Goal: Navigation & Orientation: Find specific page/section

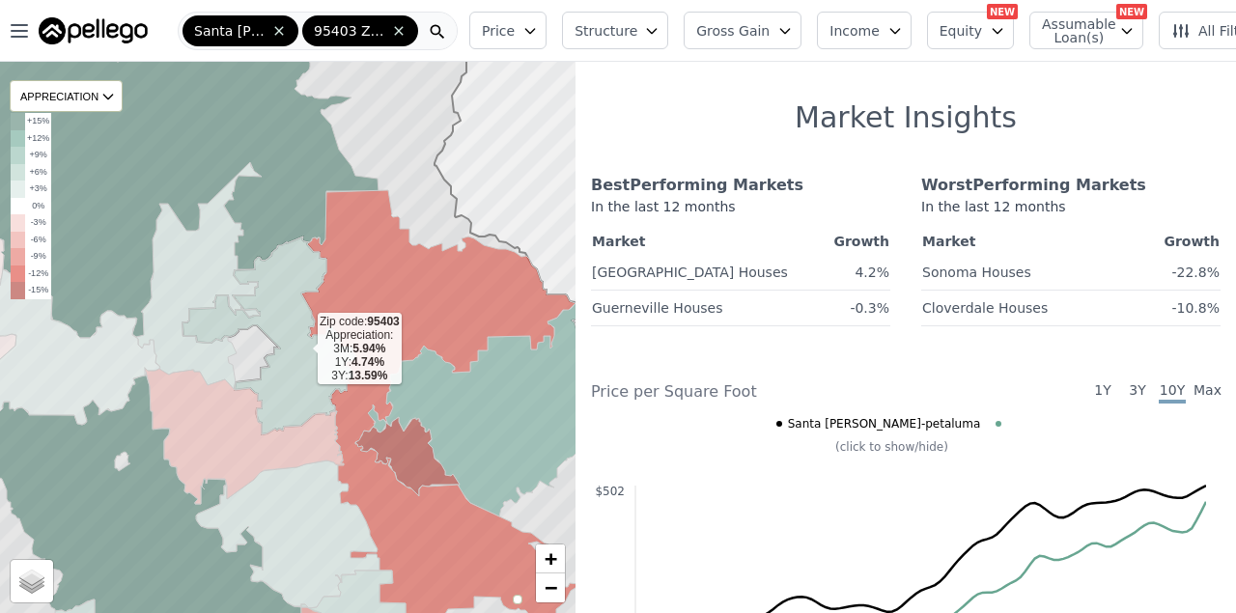
scroll to position [421, 0]
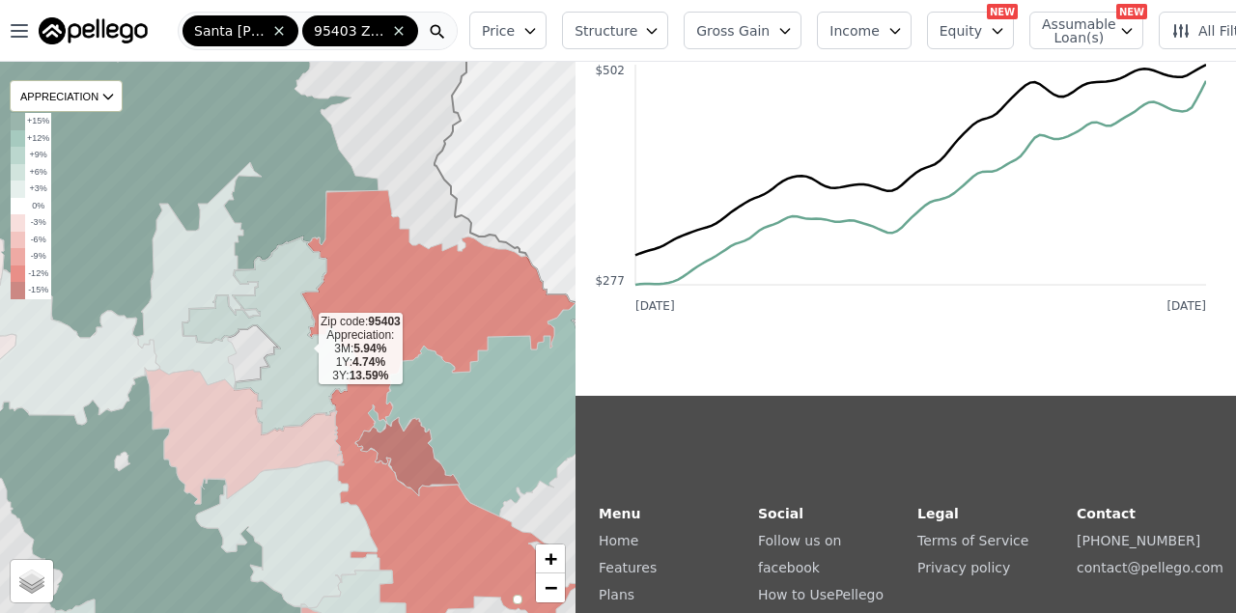
click at [303, 351] on icon at bounding box center [269, 336] width 173 height 198
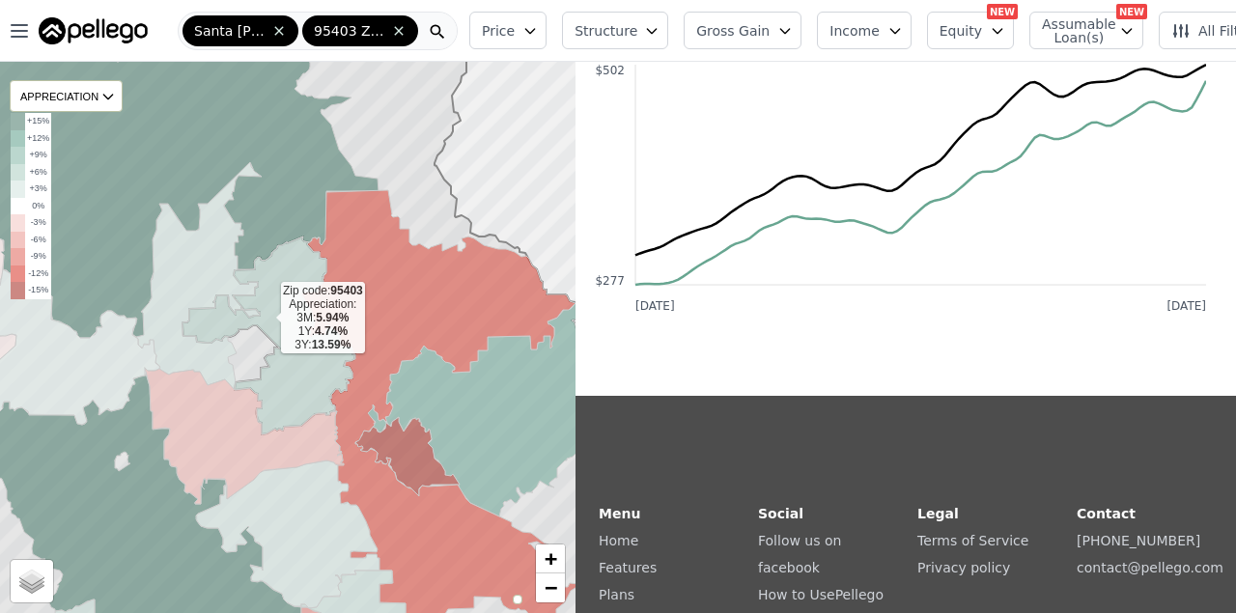
click at [266, 320] on icon at bounding box center [269, 336] width 173 height 198
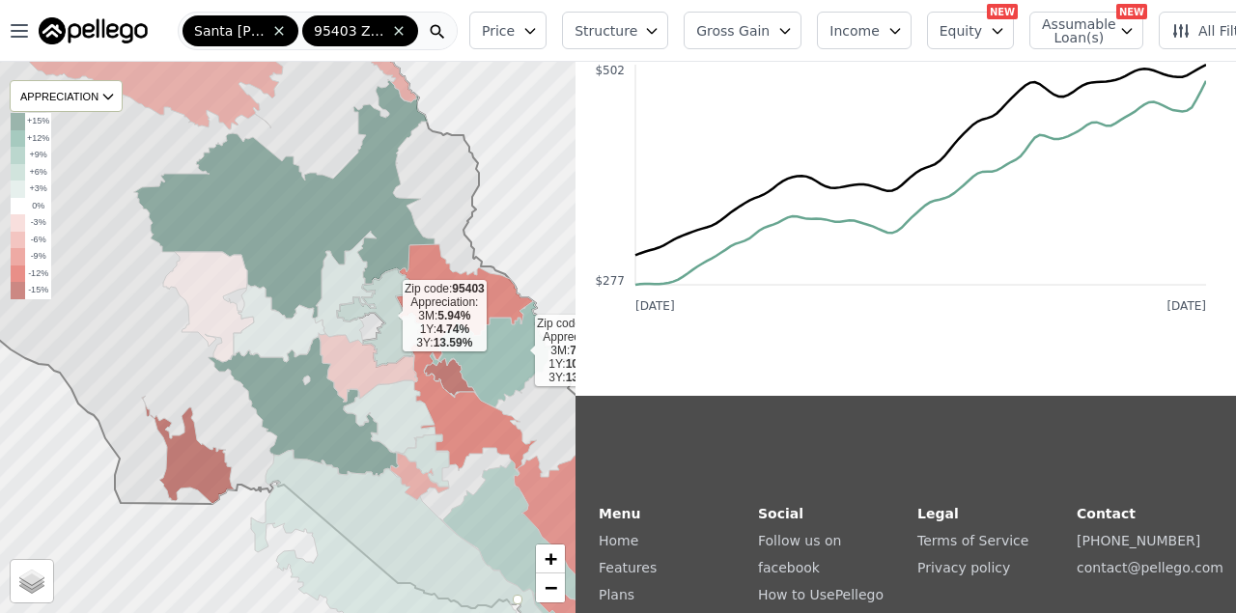
click at [520, 353] on icon at bounding box center [494, 354] width 129 height 106
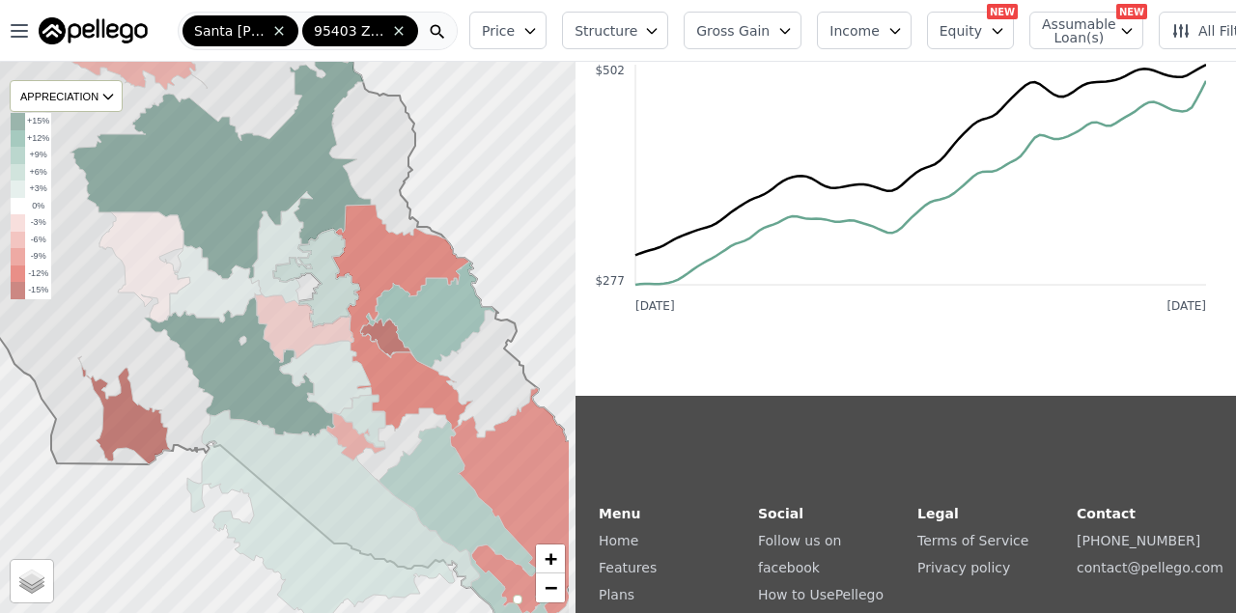
drag, startPoint x: 524, startPoint y: 259, endPoint x: 457, endPoint y: 276, distance: 69.8
click at [453, 210] on div at bounding box center [261, 317] width 691 height 662
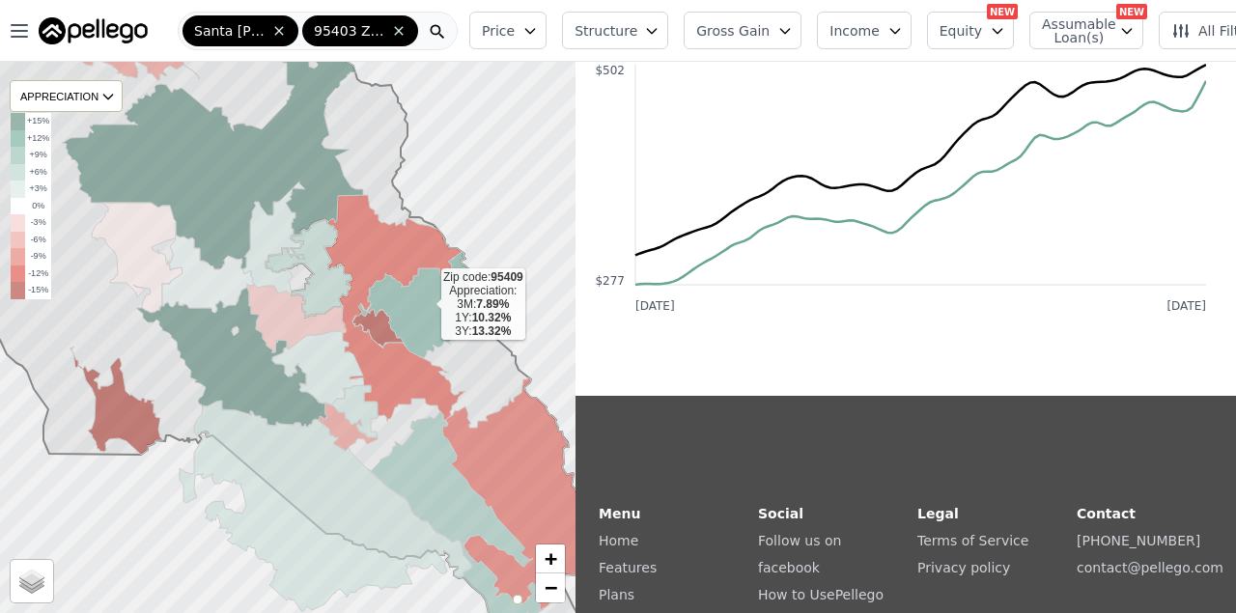
click at [460, 290] on icon at bounding box center [422, 305] width 129 height 106
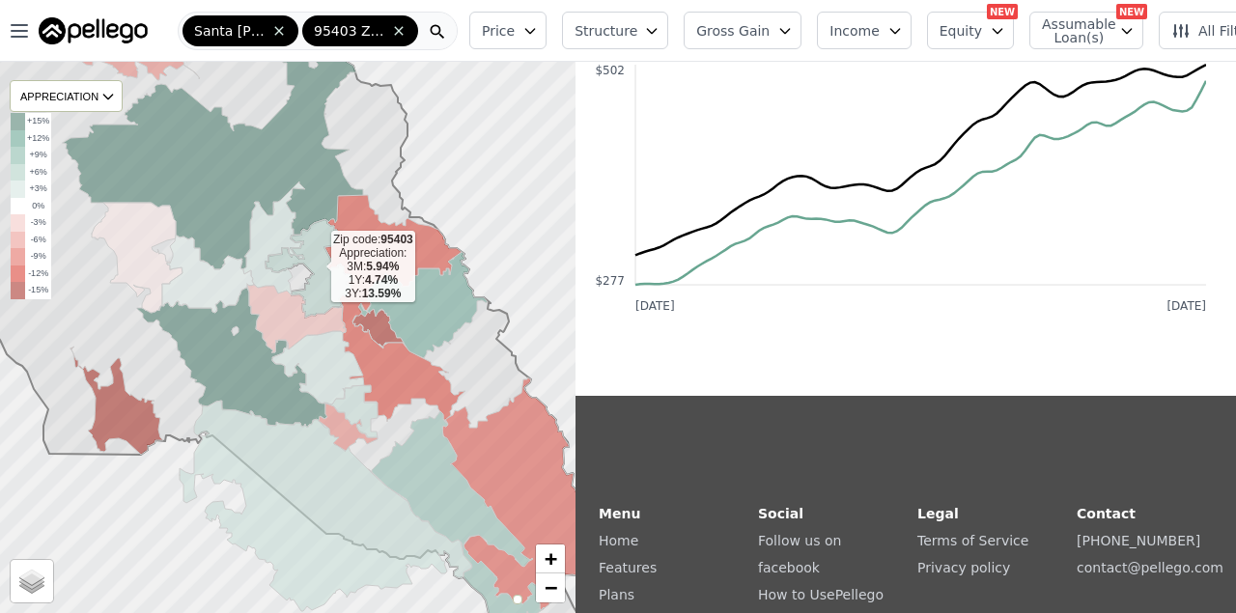
click at [321, 287] on icon at bounding box center [309, 268] width 87 height 99
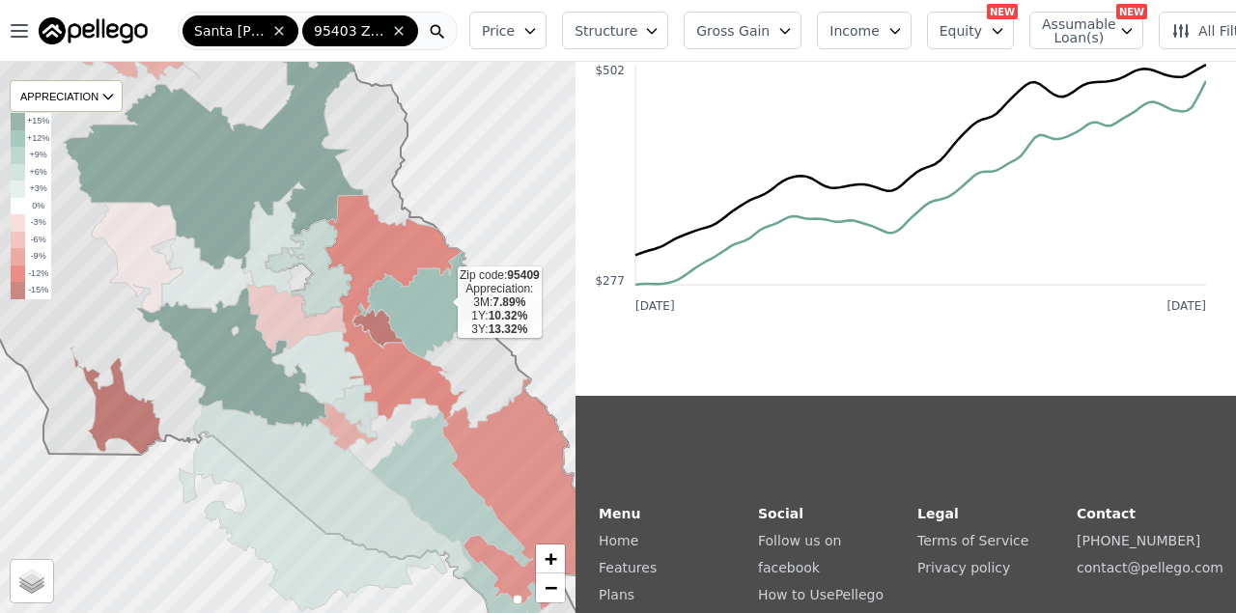
click at [440, 305] on icon at bounding box center [422, 305] width 129 height 106
click at [407, 293] on icon at bounding box center [422, 305] width 129 height 106
click at [434, 317] on icon at bounding box center [422, 305] width 129 height 106
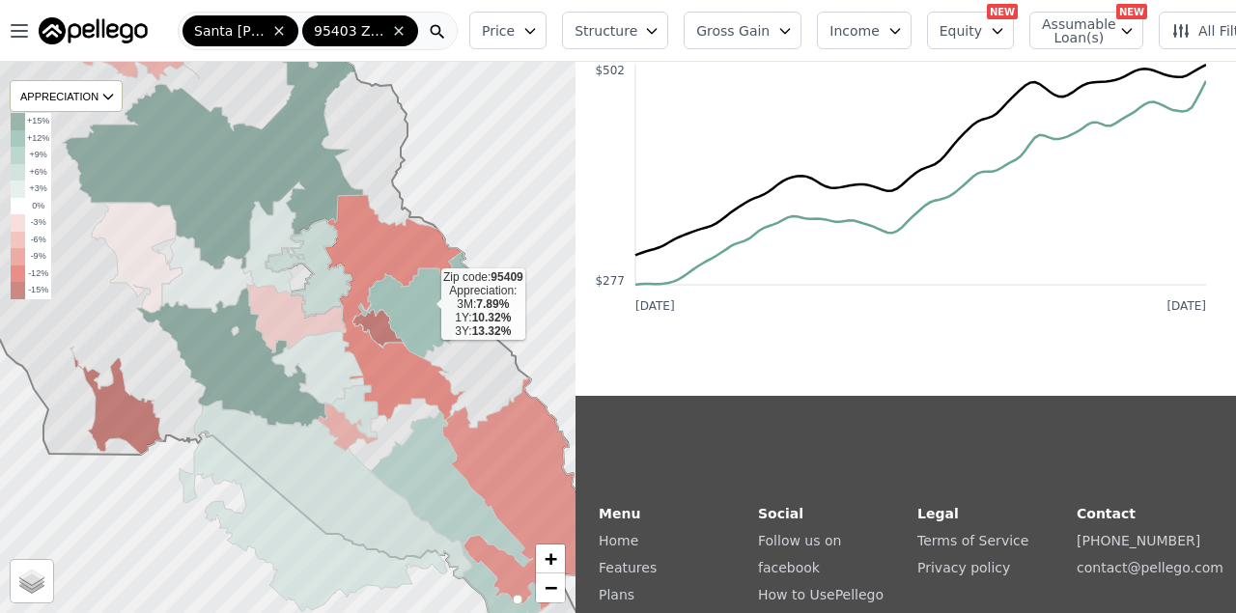
click at [434, 317] on icon at bounding box center [422, 305] width 129 height 106
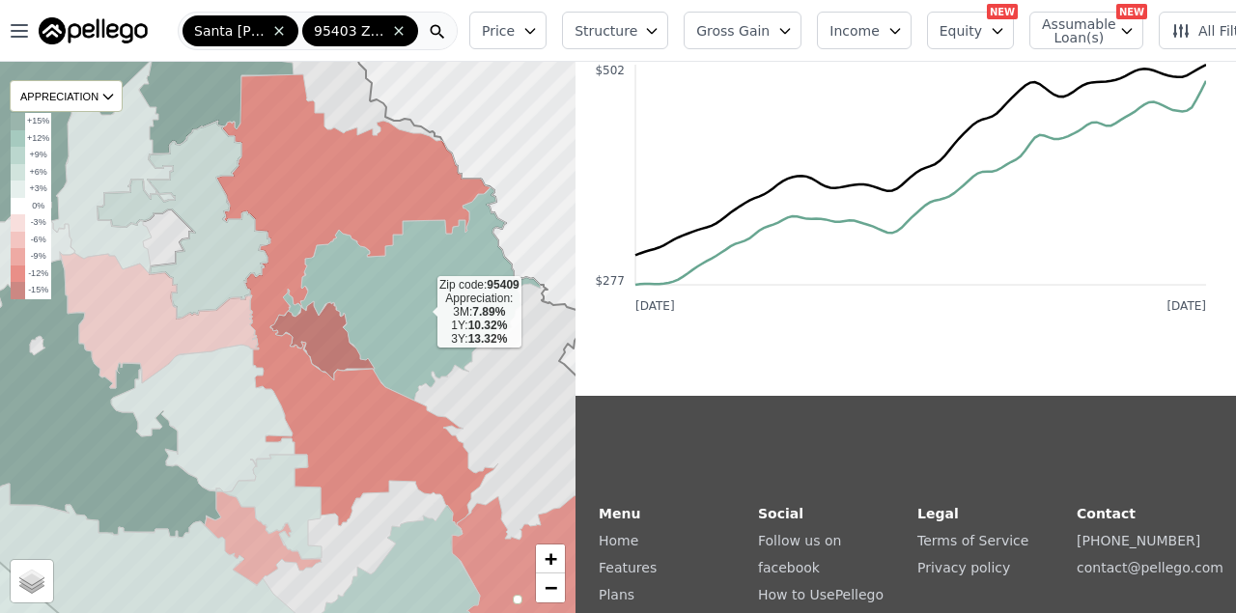
click at [422, 314] on icon at bounding box center [412, 293] width 258 height 213
